Goal: Participate in discussion: Engage in conversation with other users on a specific topic

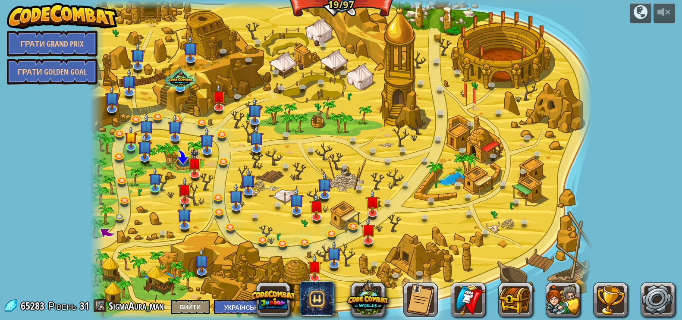
select select "uk"
click at [43, 9] on img at bounding box center [62, 16] width 110 height 26
click at [57, 18] on img at bounding box center [62, 16] width 110 height 26
click at [58, 21] on img at bounding box center [62, 16] width 110 height 26
click at [129, 303] on link "SigmaAura_man" at bounding box center [138, 306] width 58 height 14
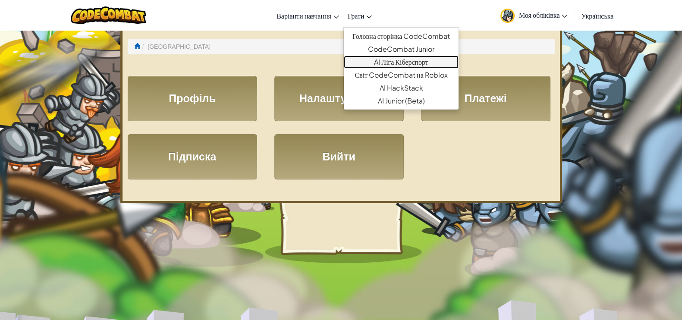
click at [392, 61] on link "AI Ліга Кіберспорт" at bounding box center [401, 62] width 115 height 13
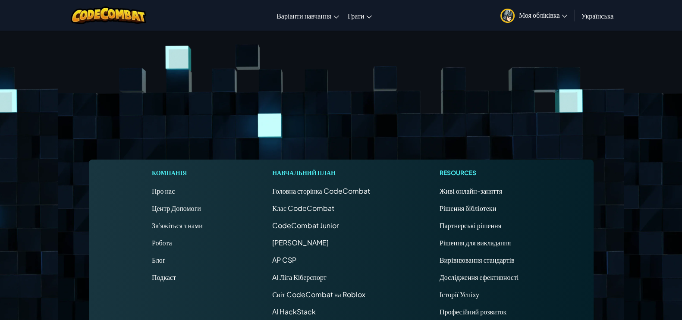
scroll to position [54, 0]
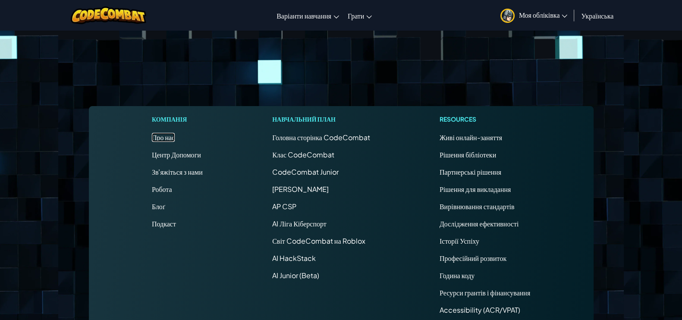
click at [156, 137] on link "Про нас" at bounding box center [163, 137] width 23 height 9
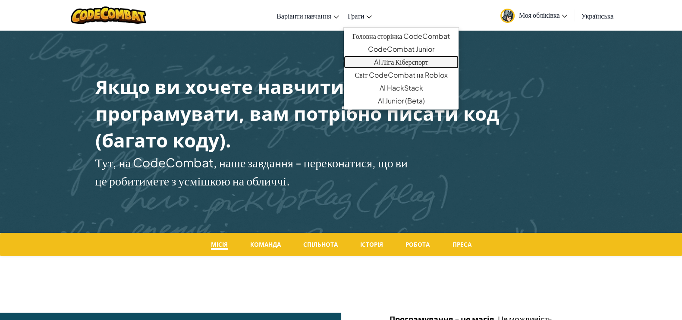
click at [384, 66] on link "AI Ліга Кіберспорт" at bounding box center [401, 62] width 115 height 13
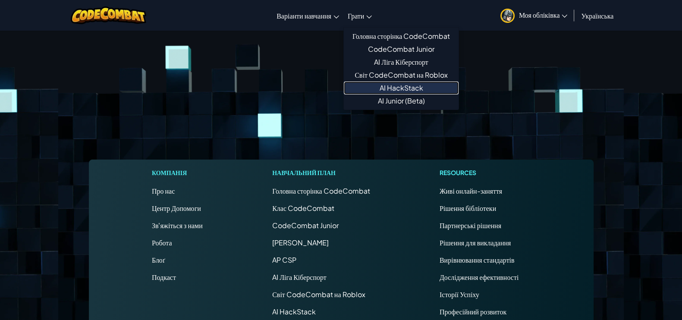
click at [423, 89] on link "AI HackStack" at bounding box center [401, 88] width 115 height 13
click at [367, 16] on icon at bounding box center [369, 17] width 5 height 3
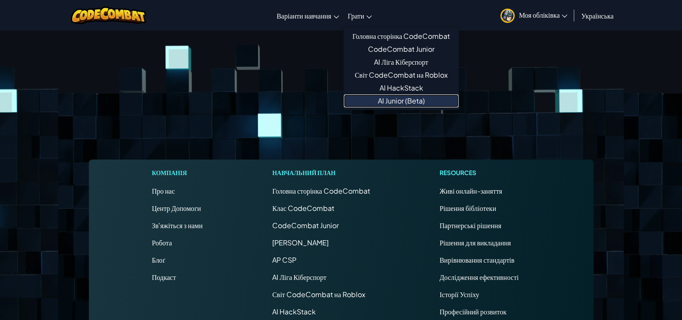
click at [424, 104] on link "AI Junior (Beta)" at bounding box center [401, 101] width 115 height 13
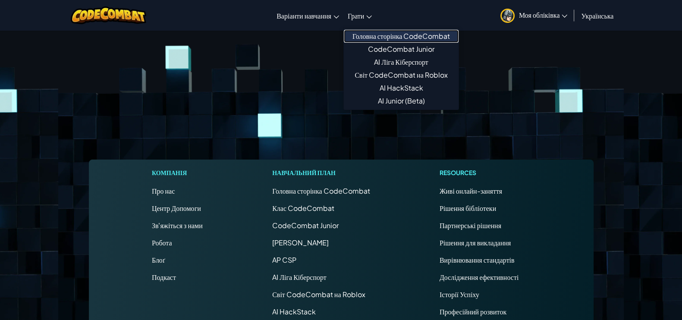
click at [372, 34] on link "Головна сторінка CodeCombat" at bounding box center [401, 36] width 115 height 13
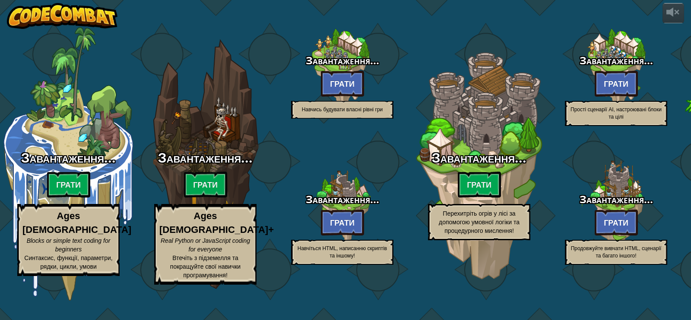
select select "uk"
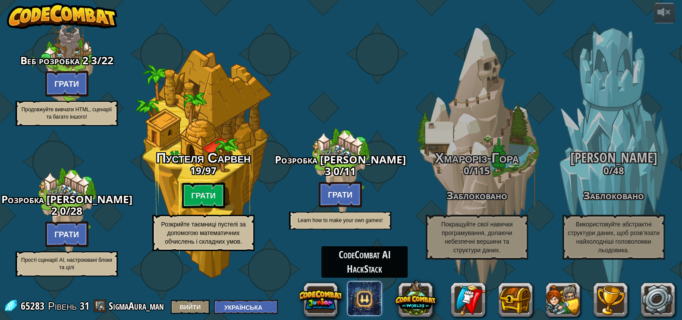
click at [368, 294] on span at bounding box center [364, 298] width 35 height 35
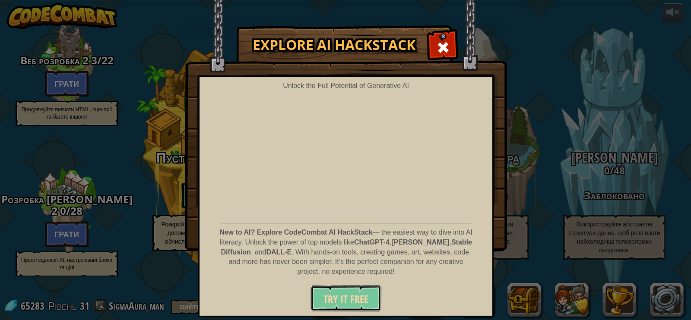
click at [356, 303] on span "Try It Free" at bounding box center [345, 299] width 45 height 14
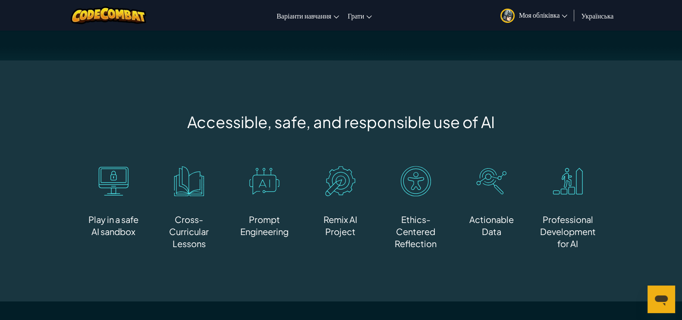
scroll to position [486, 0]
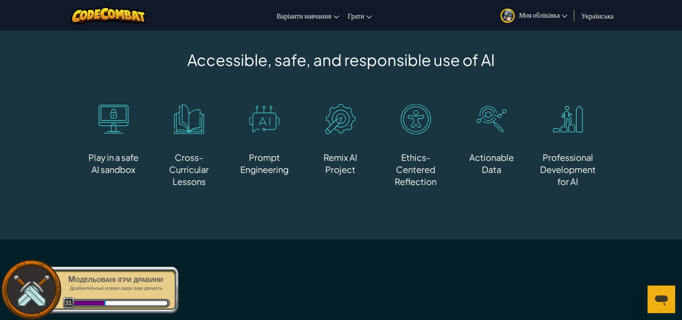
click at [117, 119] on img at bounding box center [113, 119] width 30 height 30
drag, startPoint x: 107, startPoint y: 135, endPoint x: 103, endPoint y: 141, distance: 7.0
click at [105, 137] on div "Play in a safe AI sandbox" at bounding box center [114, 140] width 54 height 72
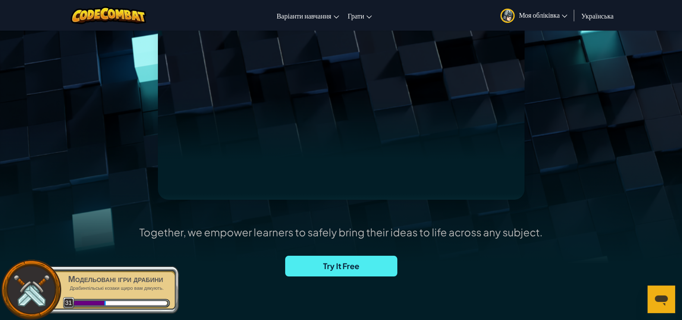
scroll to position [0, 0]
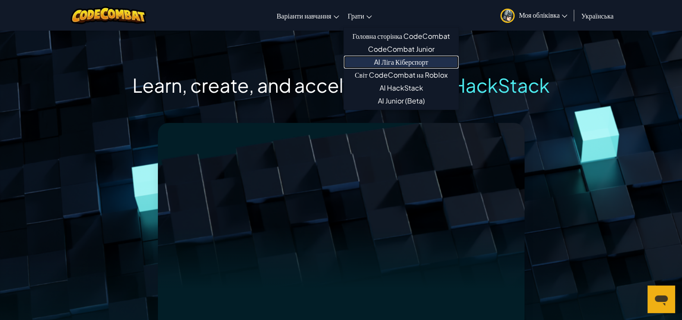
click at [414, 66] on link "AI Ліга Кіберспорт" at bounding box center [401, 62] width 115 height 13
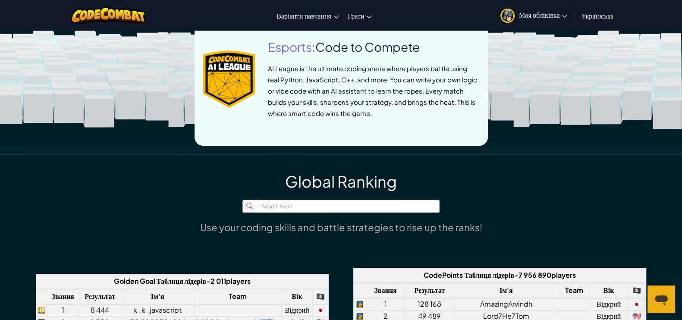
scroll to position [486, 0]
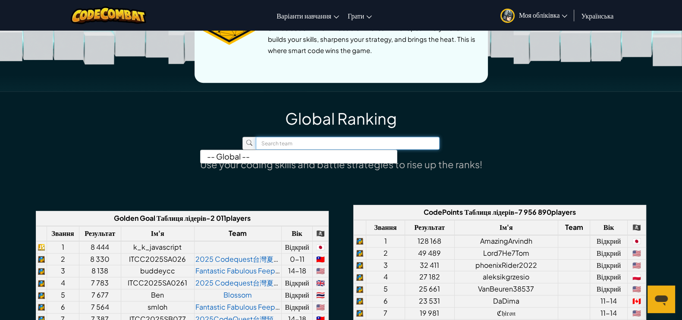
click at [359, 139] on input "text" at bounding box center [348, 143] width 184 height 13
click at [222, 142] on div "-- Global --" at bounding box center [341, 143] width 282 height 13
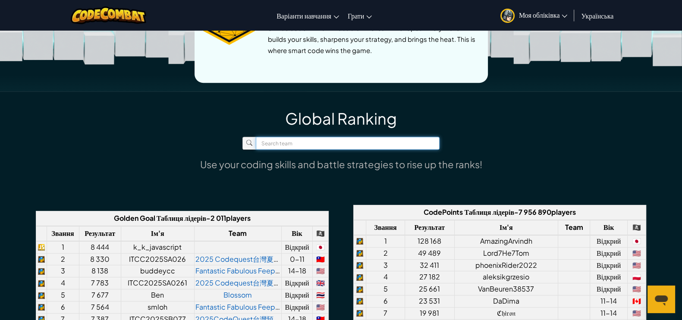
click at [321, 138] on input "text" at bounding box center [348, 143] width 184 height 13
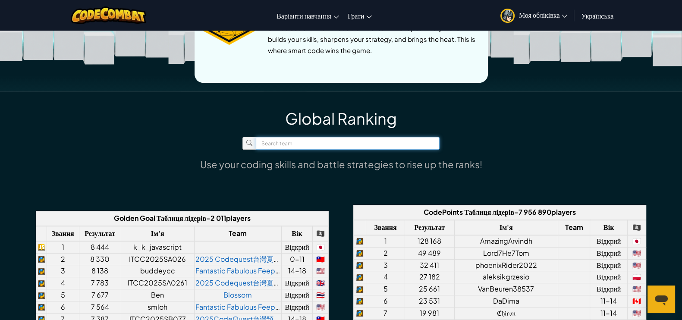
click at [415, 137] on input "text" at bounding box center [348, 143] width 184 height 13
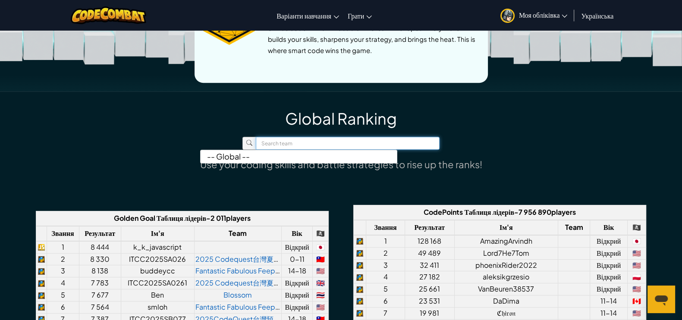
type input "h"
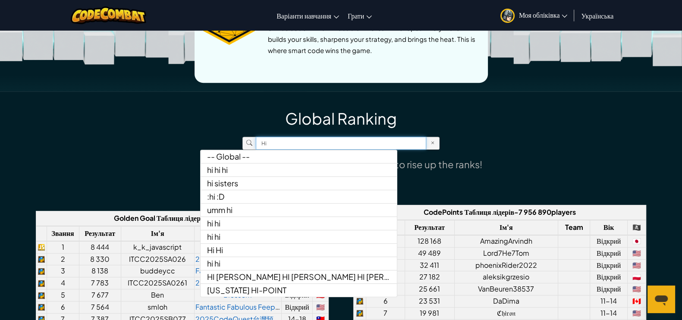
click at [303, 145] on input "Hi" at bounding box center [341, 143] width 171 height 13
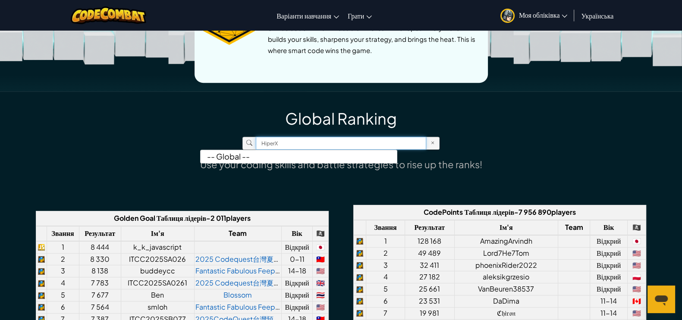
type input "HiperX"
click at [303, 145] on input "HiperX" at bounding box center [341, 143] width 171 height 13
drag, startPoint x: 300, startPoint y: 149, endPoint x: 290, endPoint y: 141, distance: 12.2
click at [290, 141] on input "HiperX" at bounding box center [341, 143] width 171 height 13
drag, startPoint x: 290, startPoint y: 141, endPoint x: 284, endPoint y: 146, distance: 8.6
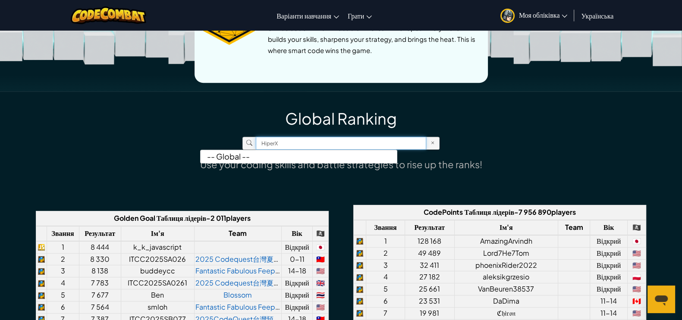
click at [284, 146] on input "HiperX" at bounding box center [341, 143] width 171 height 13
click at [285, 145] on input "HiperX" at bounding box center [341, 143] width 171 height 13
click at [280, 143] on input "HiperX" at bounding box center [341, 143] width 171 height 13
click at [215, 134] on div "Global Ranking HiperX -- Global -- Use your coding skills and battle strategies…" at bounding box center [341, 144] width 282 height 70
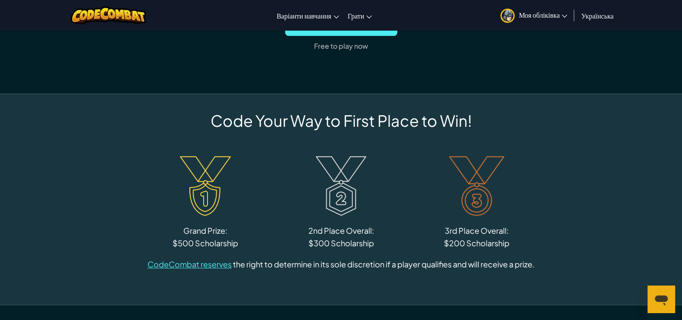
scroll to position [1079, 0]
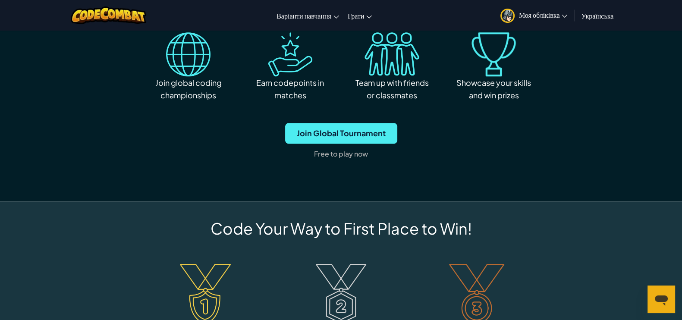
click at [338, 133] on span "Join Global Tournament" at bounding box center [341, 133] width 112 height 21
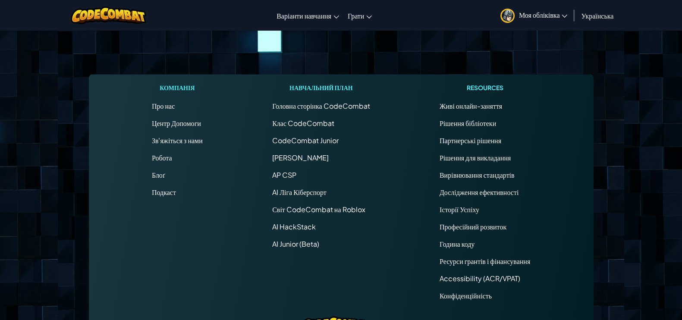
scroll to position [2104, 0]
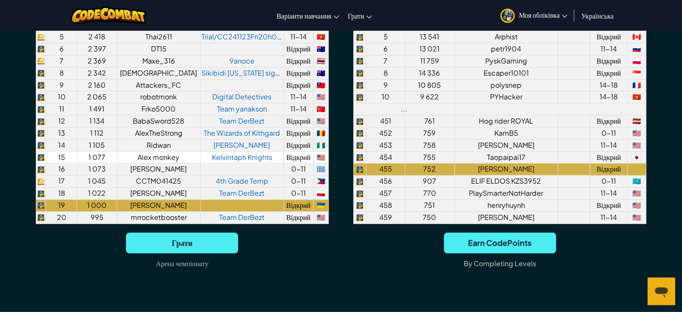
scroll to position [755, 0]
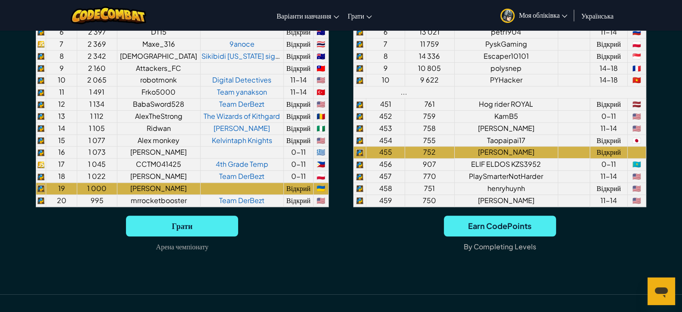
click at [198, 240] on p "Арена чемпіонату" at bounding box center [182, 247] width 53 height 14
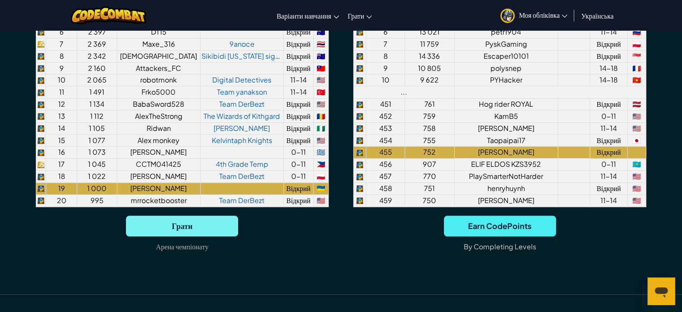
click at [202, 230] on span "Грати" at bounding box center [182, 225] width 112 height 21
